Goal: Information Seeking & Learning: Learn about a topic

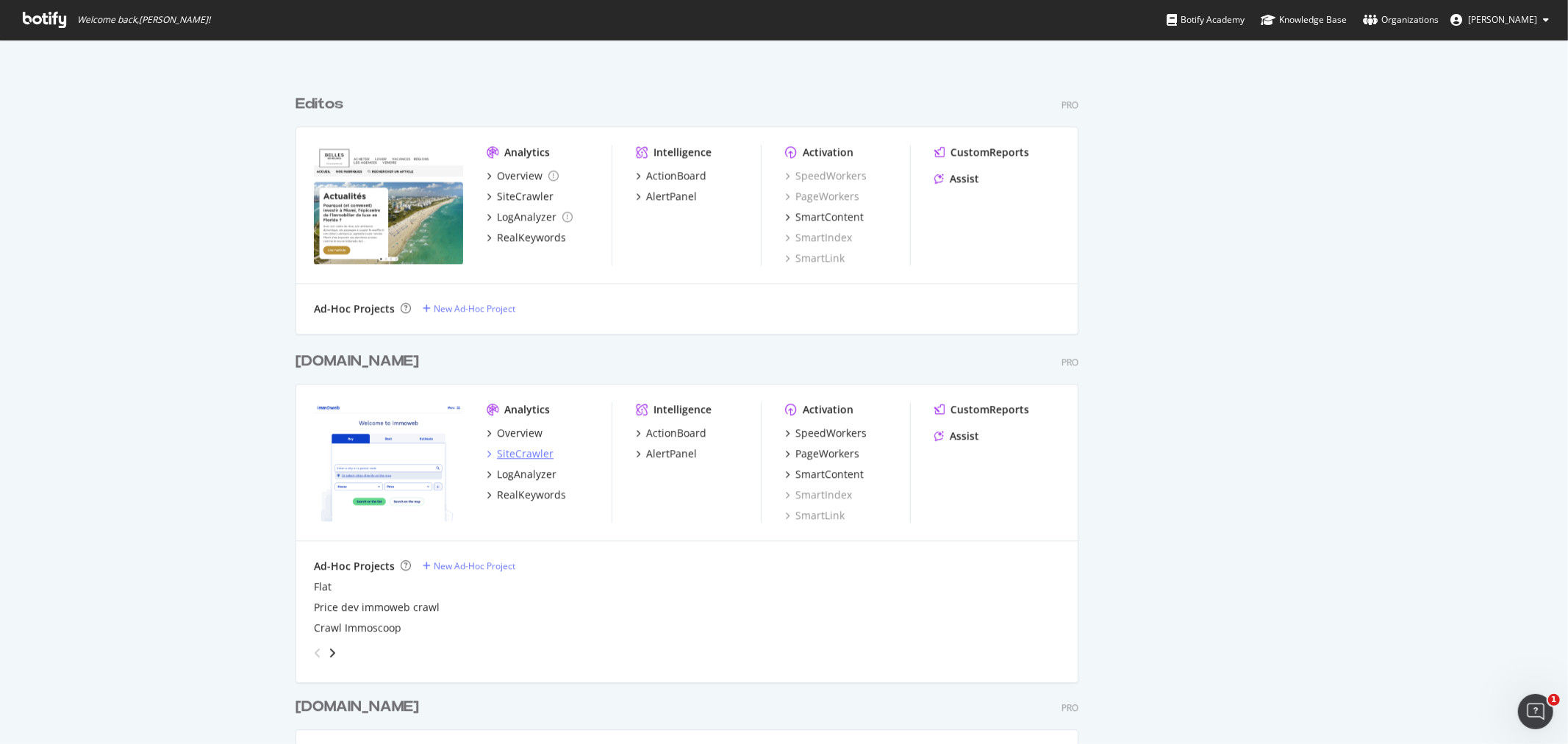
scroll to position [3442, 0]
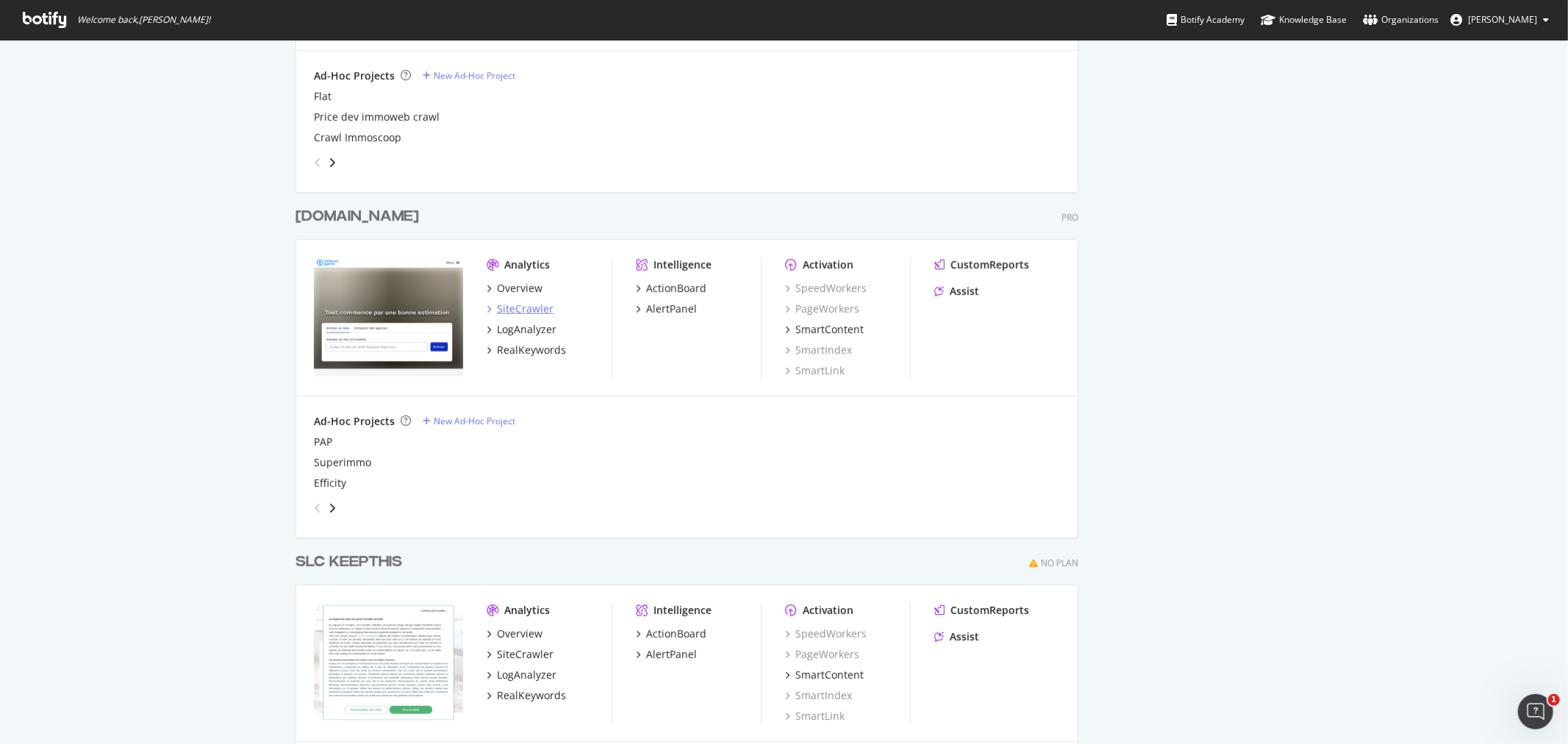
click at [506, 304] on div "SiteCrawler" at bounding box center [525, 308] width 57 height 14
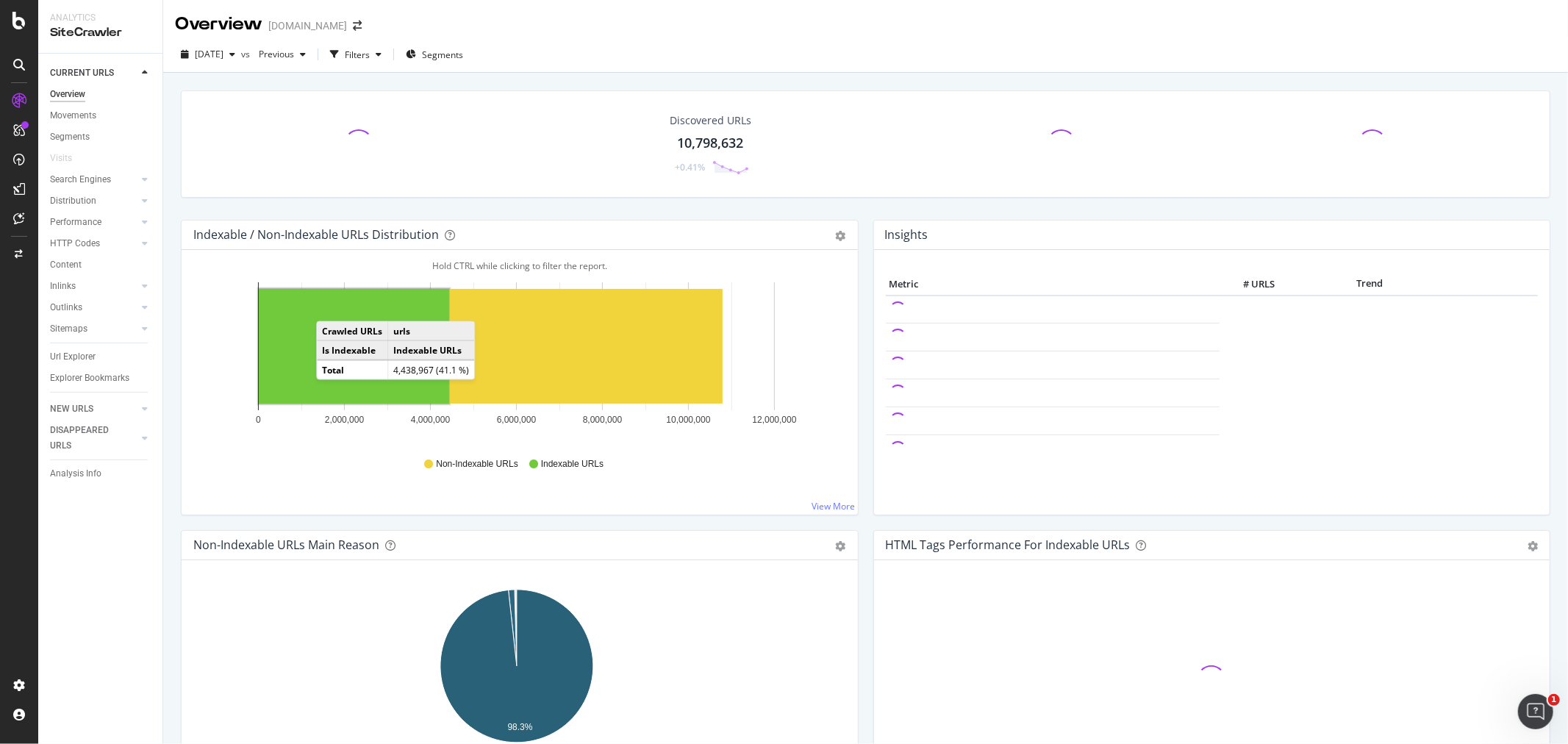
click at [334, 353] on td "Is Indexable" at bounding box center [353, 350] width 72 height 20
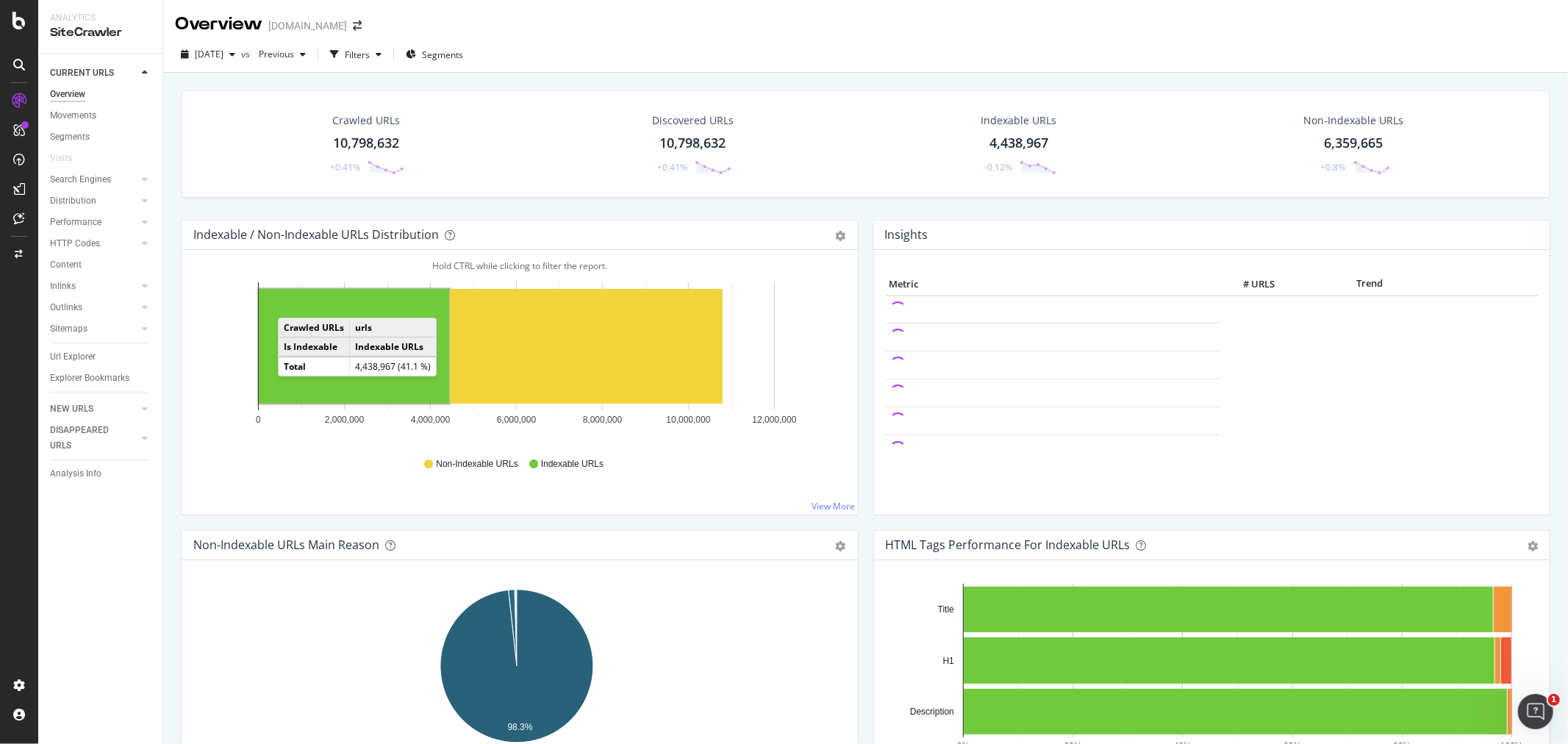
click at [293, 303] on rect "A chart." at bounding box center [354, 346] width 190 height 115
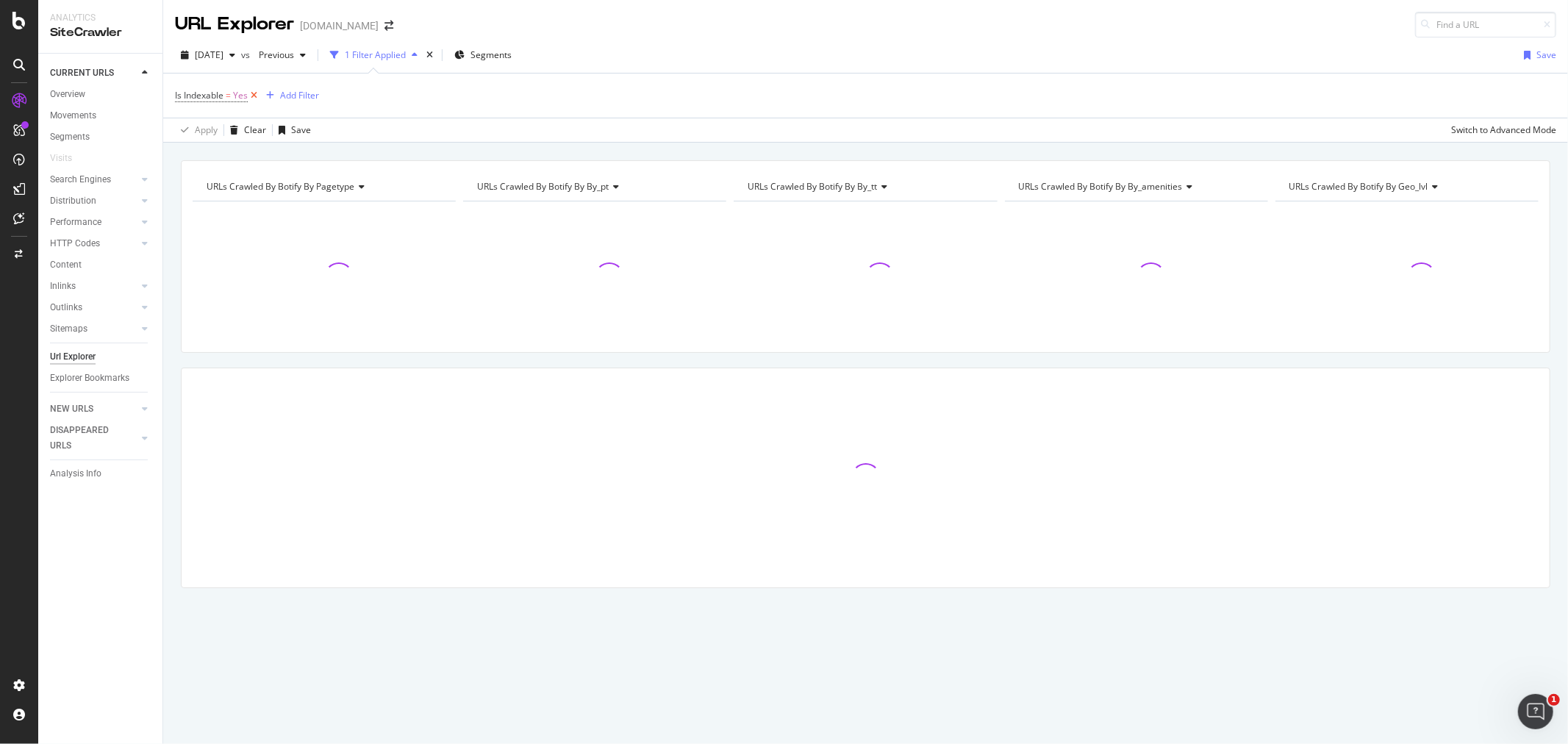
click at [253, 96] on icon at bounding box center [253, 95] width 13 height 14
click at [222, 88] on div "Add Filter" at bounding box center [215, 94] width 39 height 13
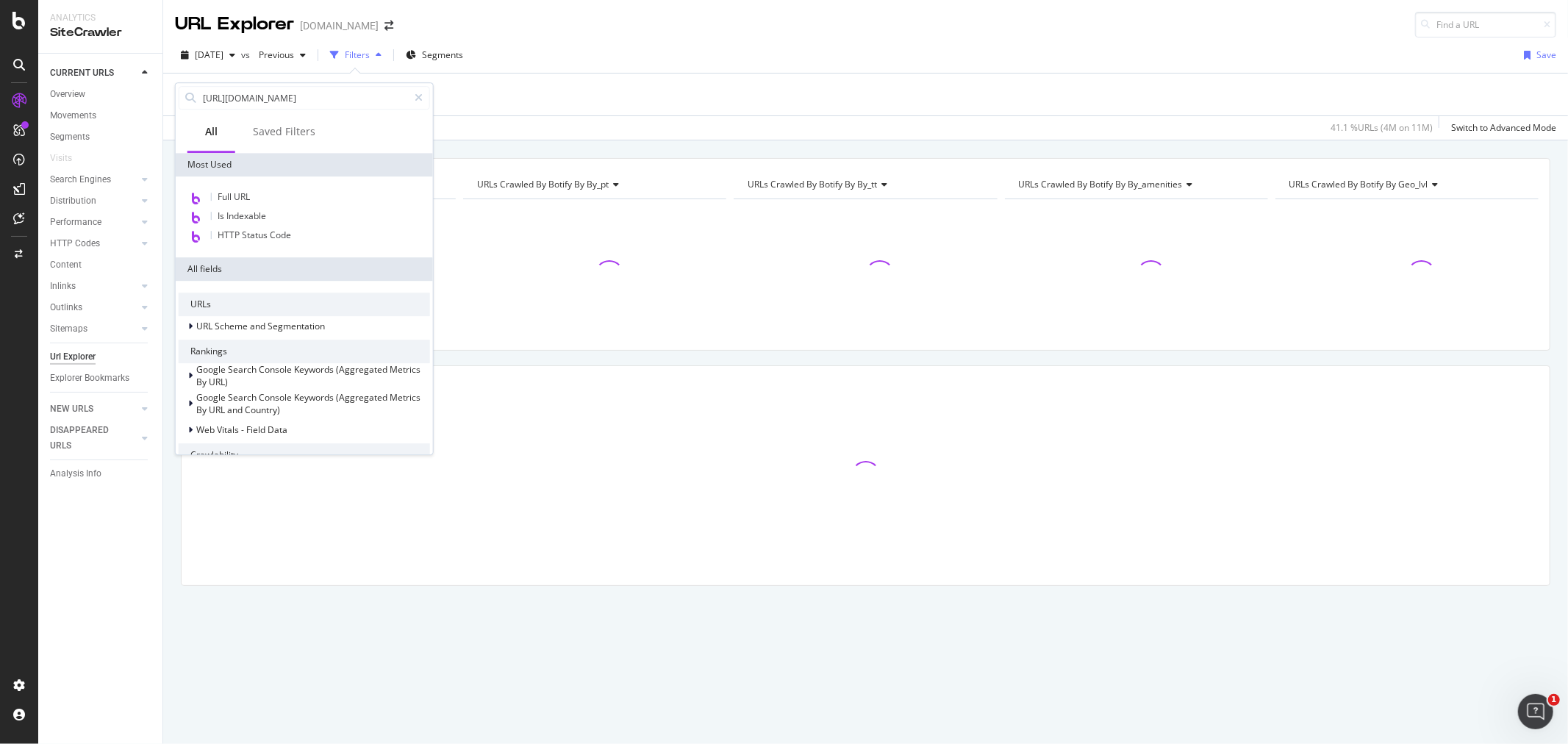
scroll to position [0, 166]
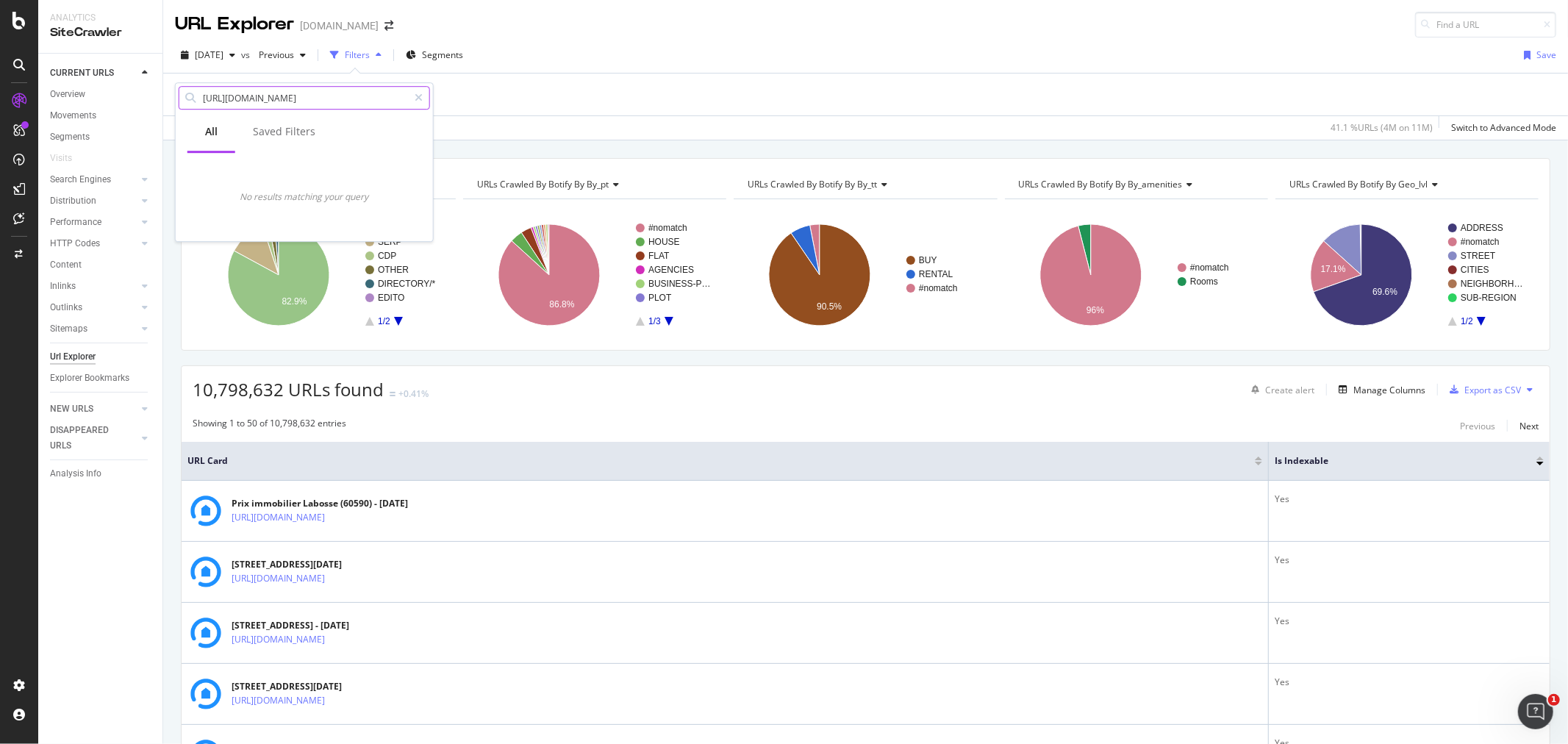
type input "[URL][DOMAIN_NAME]"
click at [284, 97] on input "[URL][DOMAIN_NAME]" at bounding box center [305, 98] width 207 height 22
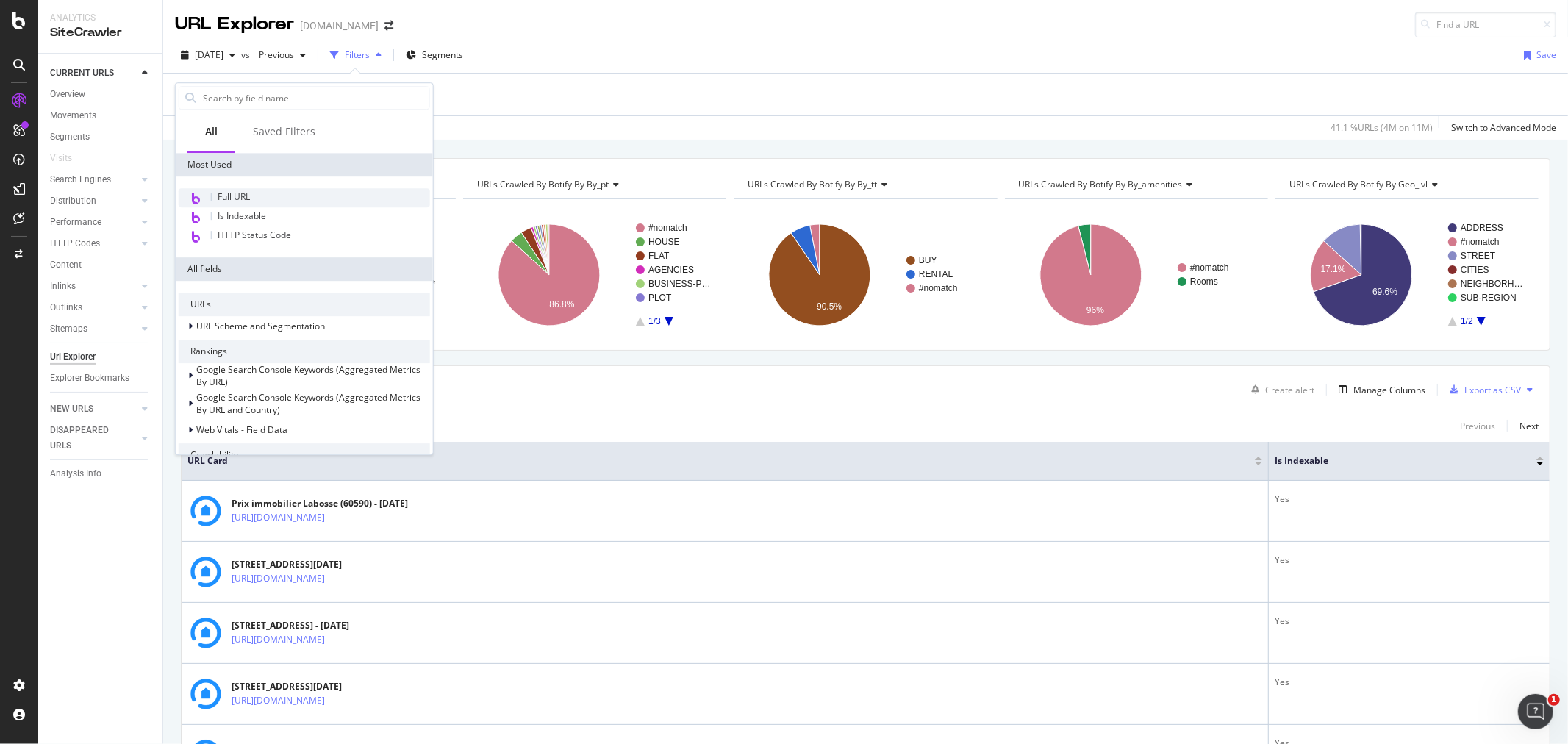
click at [265, 189] on div "Full URL" at bounding box center [305, 198] width 251 height 19
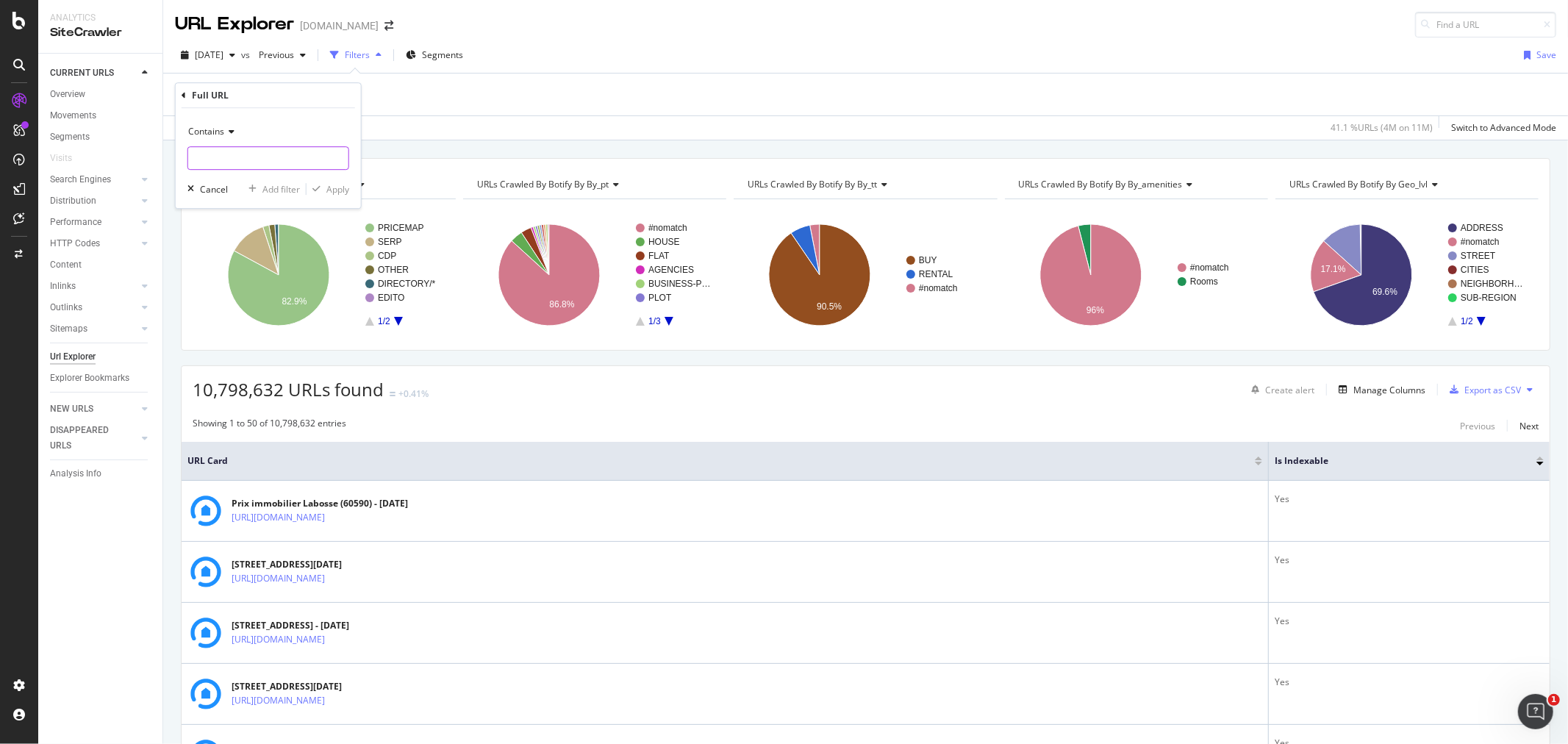
click at [266, 158] on input "text" at bounding box center [269, 157] width 160 height 23
paste input "[URL][DOMAIN_NAME]"
type input "[URL][DOMAIN_NAME]"
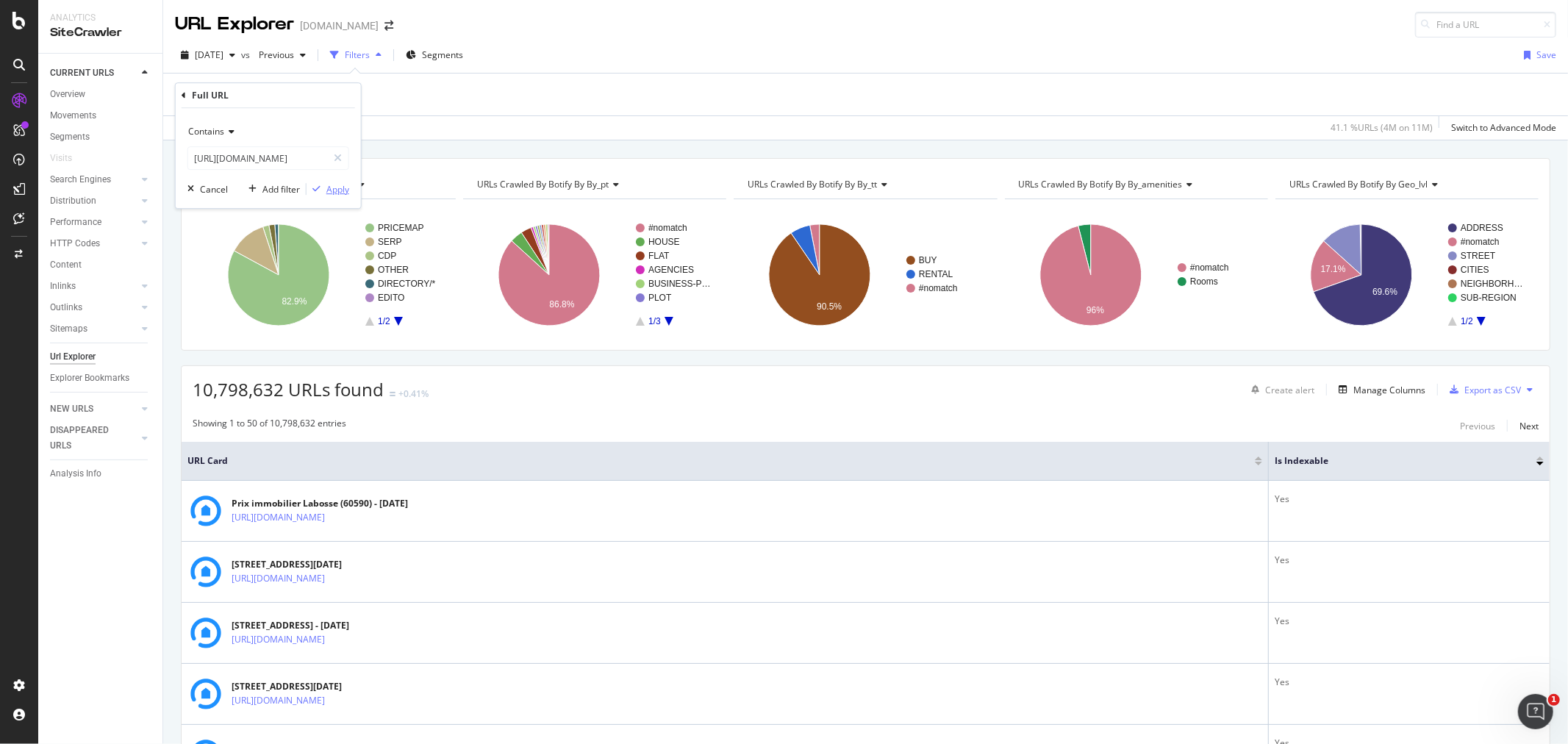
click at [329, 189] on div "Apply" at bounding box center [338, 188] width 23 height 13
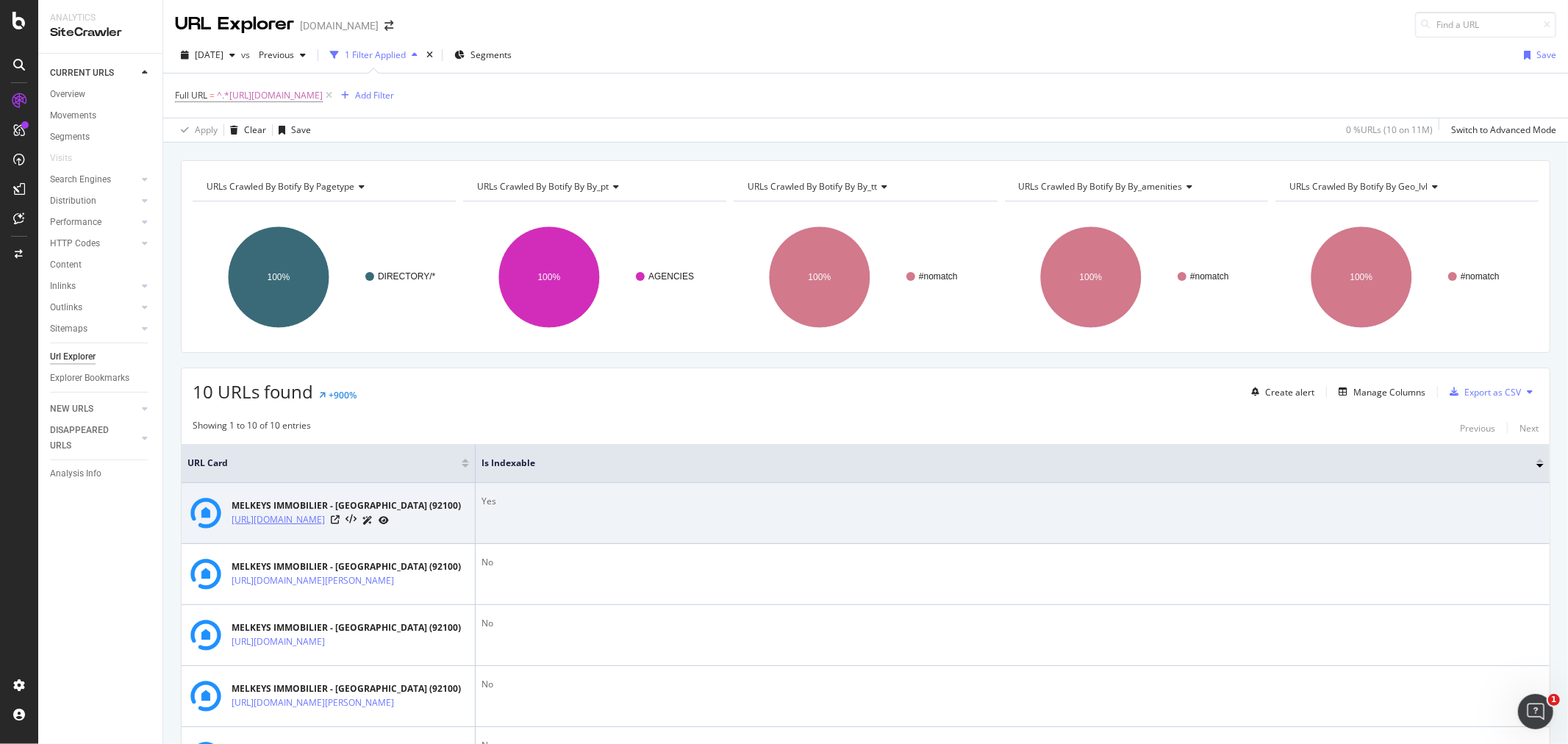
click at [325, 523] on link "[URL][DOMAIN_NAME]" at bounding box center [278, 519] width 94 height 14
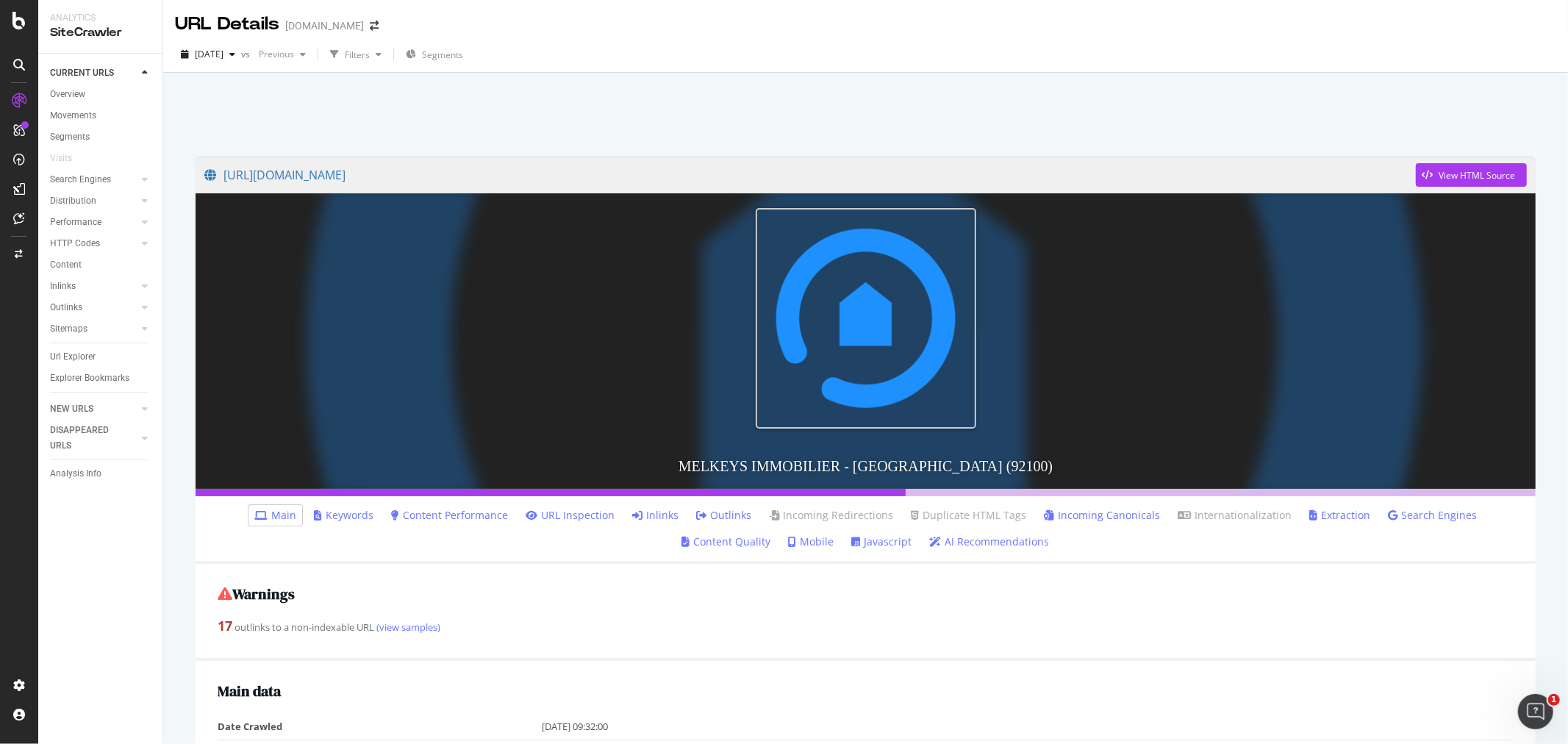
click at [632, 517] on link "Inlinks" at bounding box center [655, 515] width 46 height 14
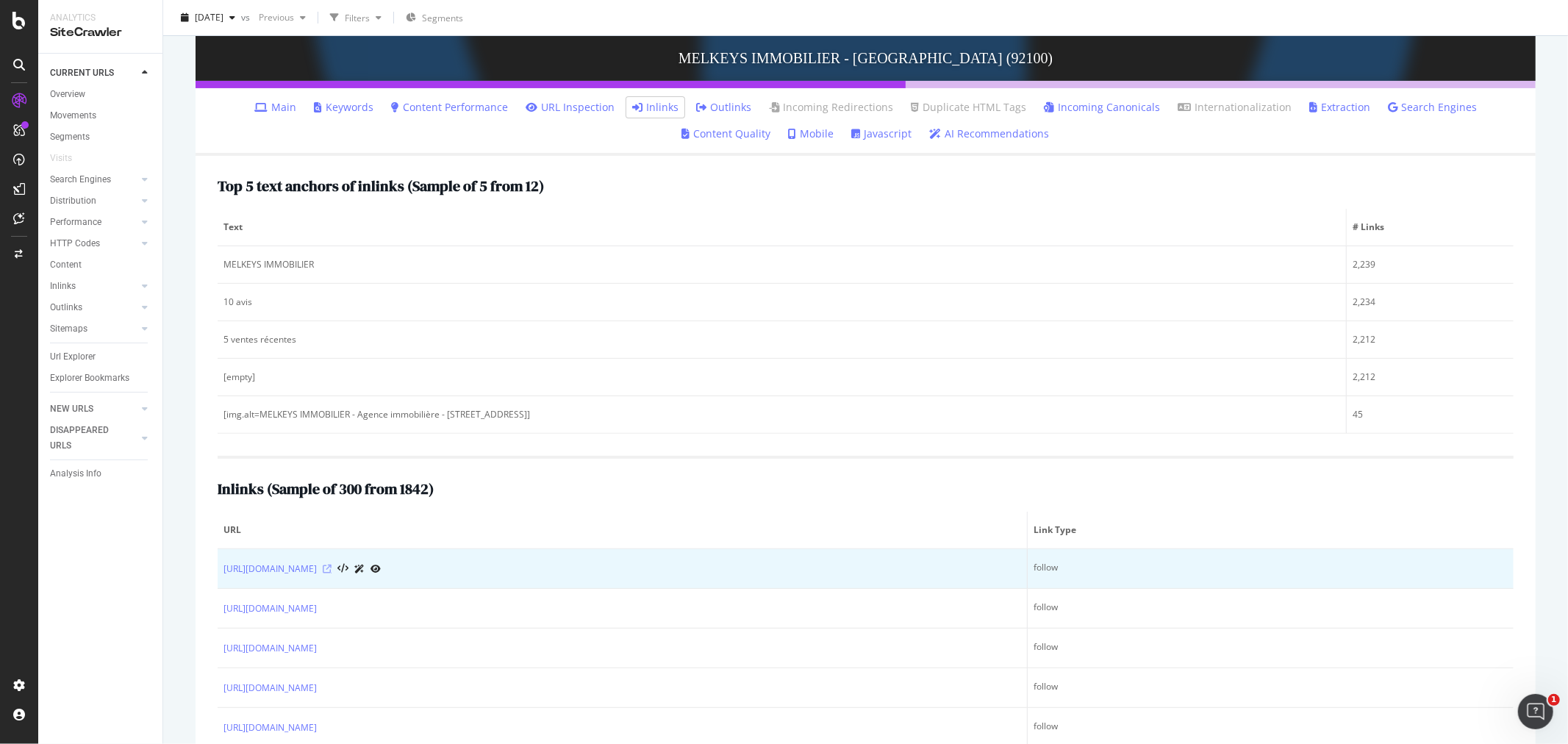
click at [332, 569] on icon at bounding box center [327, 568] width 9 height 9
